Goal: Find specific page/section: Find specific page/section

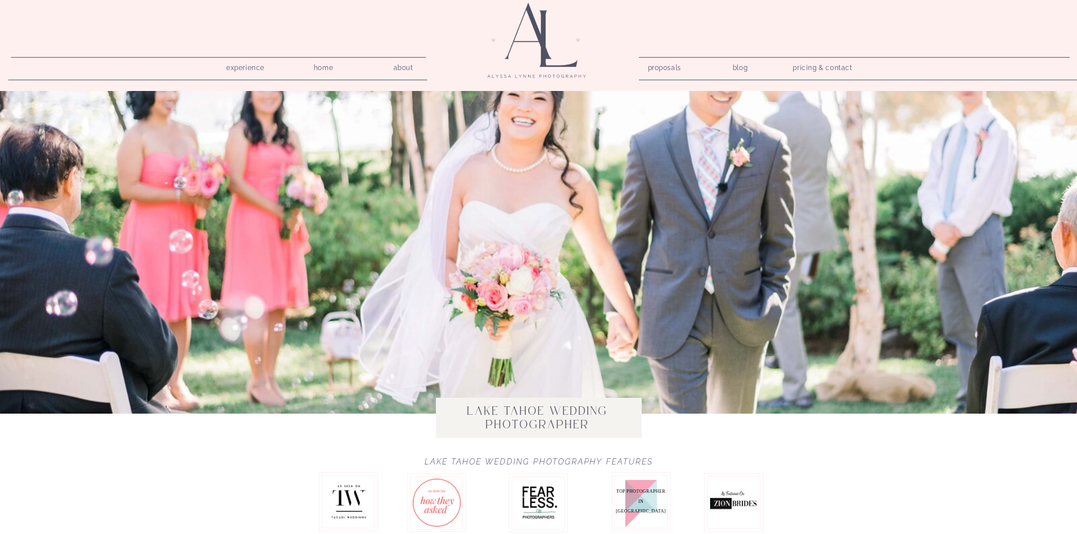
click at [836, 67] on nav "pricing & contact" at bounding box center [823, 68] width 68 height 16
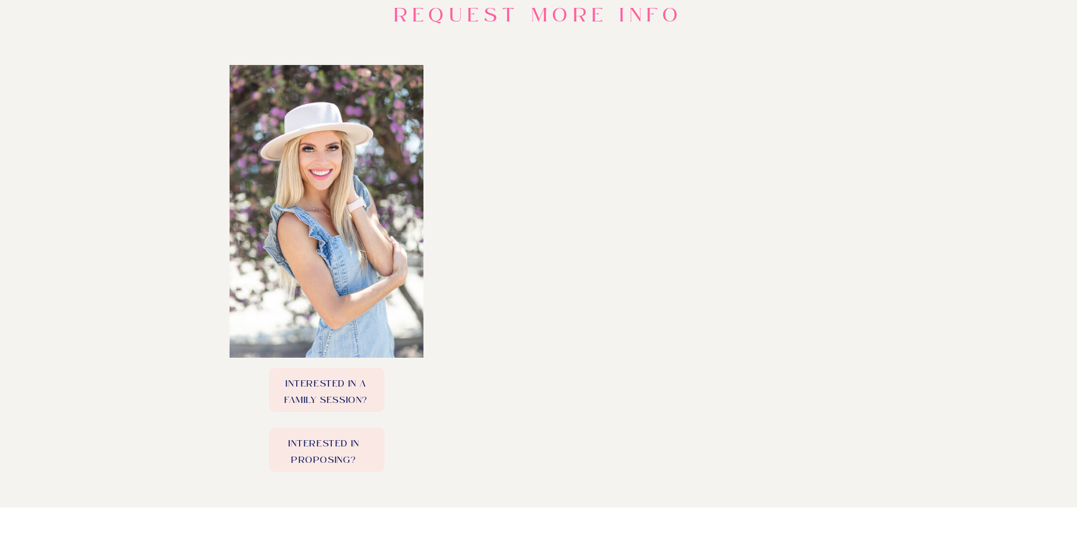
scroll to position [339, 0]
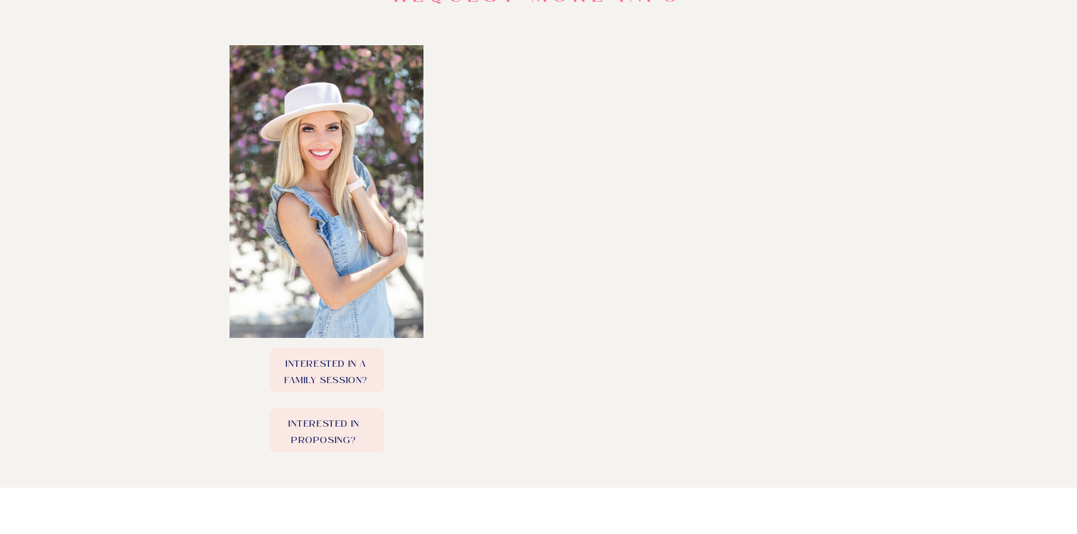
click at [301, 436] on p "Interested in Proposing?" at bounding box center [324, 430] width 115 height 28
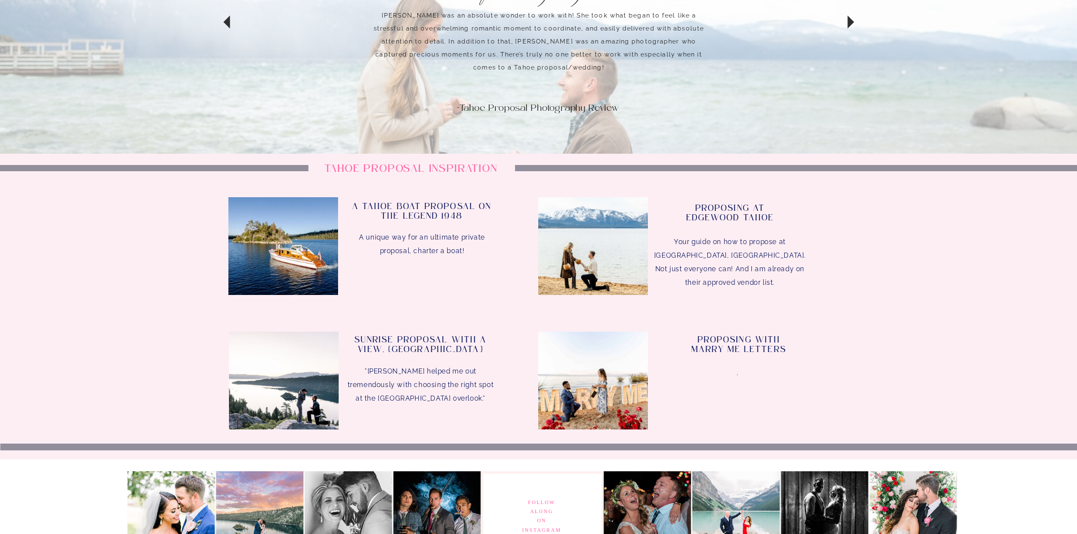
scroll to position [3193, 0]
